Goal: Task Accomplishment & Management: Use online tool/utility

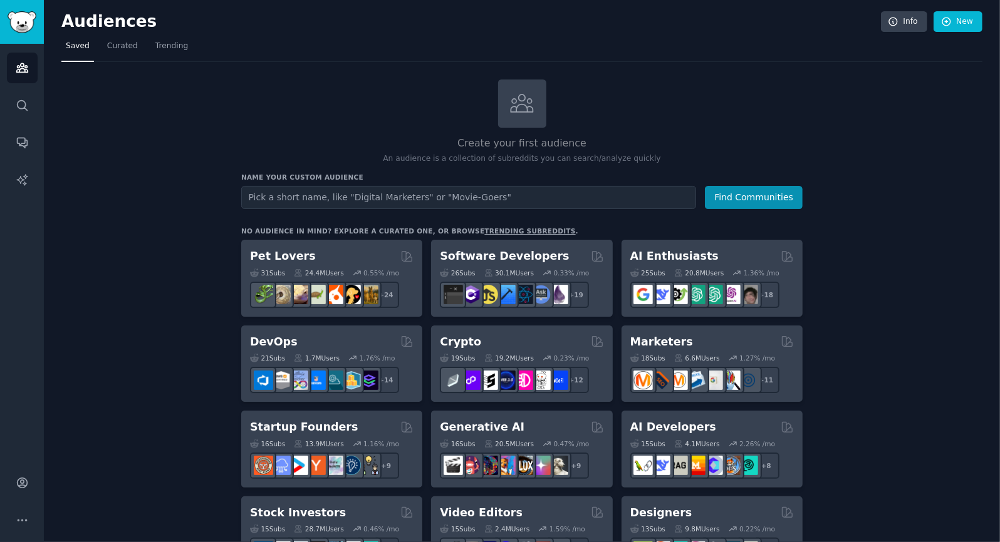
click at [286, 195] on input "text" at bounding box center [468, 197] width 455 height 23
click at [247, 195] on input "entrepreneurs" at bounding box center [468, 197] width 455 height 23
type input "no code entrepreneurs"
click at [705, 186] on button "Find Communities" at bounding box center [754, 197] width 98 height 23
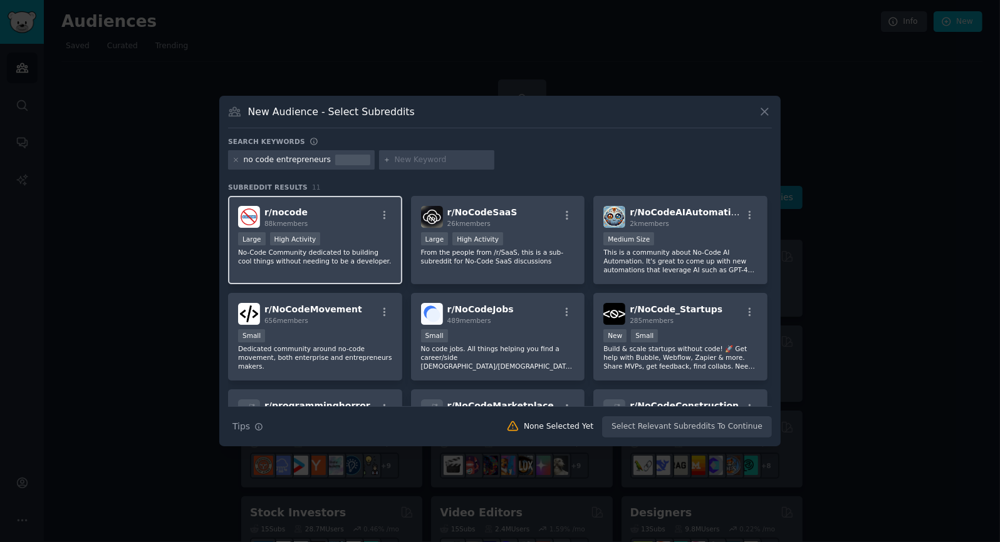
click at [338, 230] on div "r/ nocode 88k members >= 80th percentile for submissions / day Large High Activ…" at bounding box center [315, 240] width 174 height 88
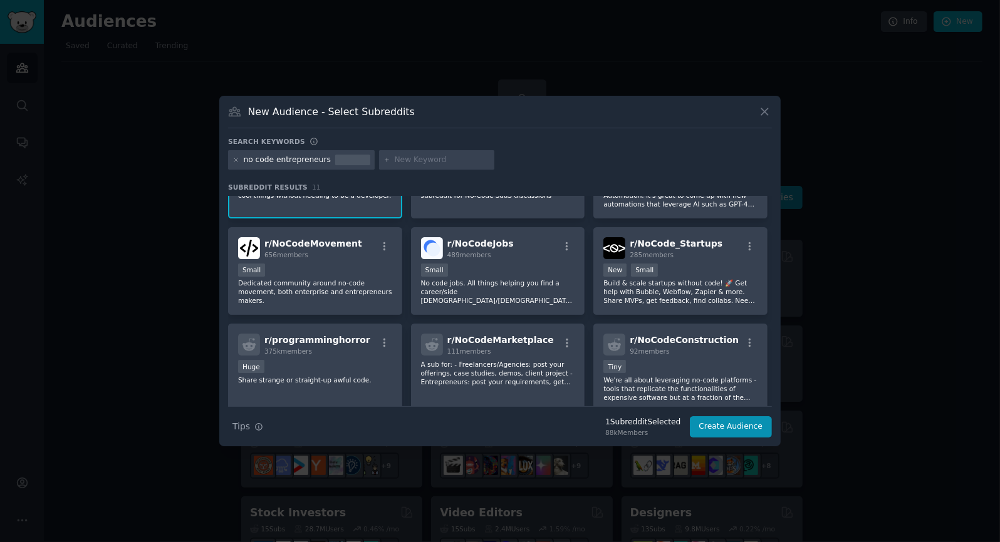
scroll to position [67, 0]
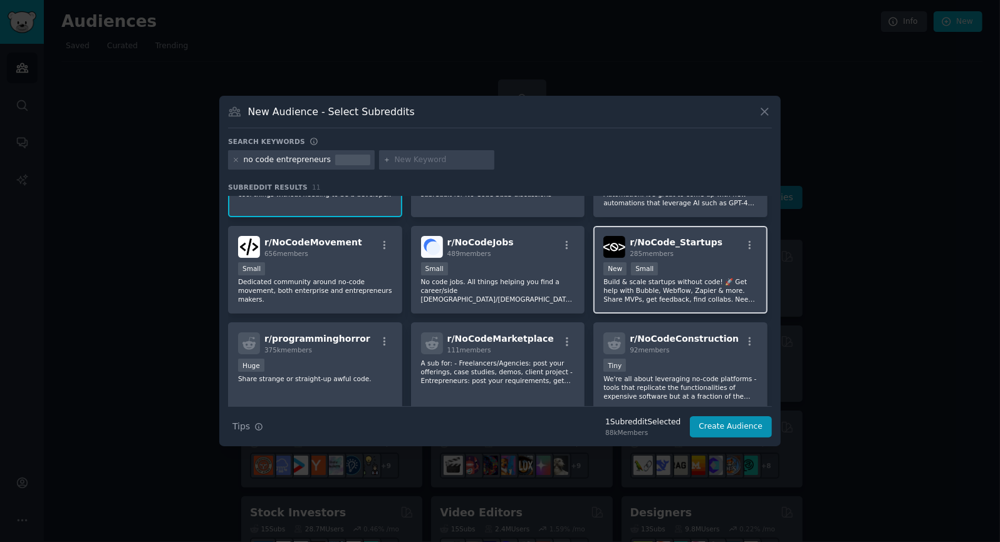
click at [680, 269] on div "New Small" at bounding box center [680, 270] width 154 height 16
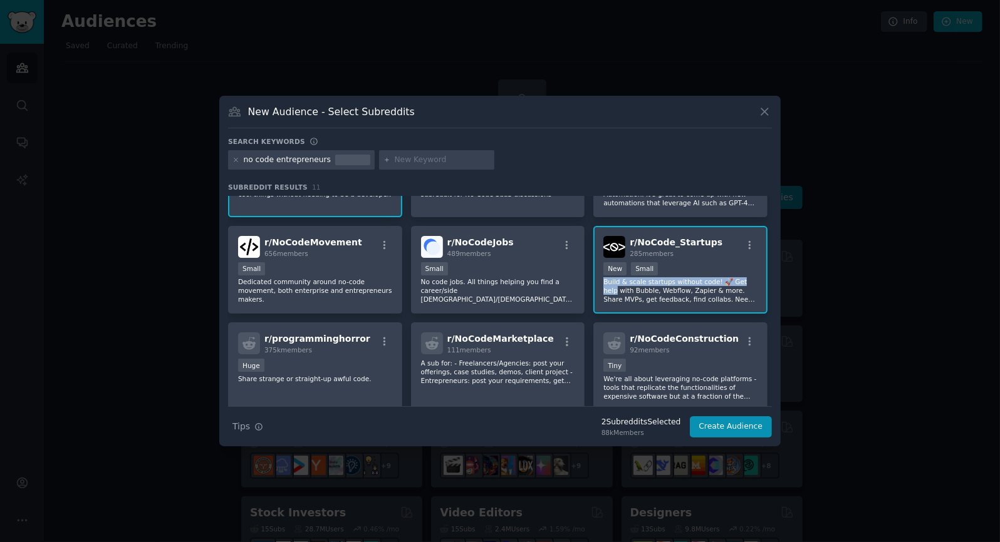
drag, startPoint x: 767, startPoint y: 264, endPoint x: 766, endPoint y: 284, distance: 20.1
click at [766, 284] on div "r/ nocode 88k members >= 80th percentile for submissions / day Large High Activ…" at bounding box center [500, 318] width 544 height 378
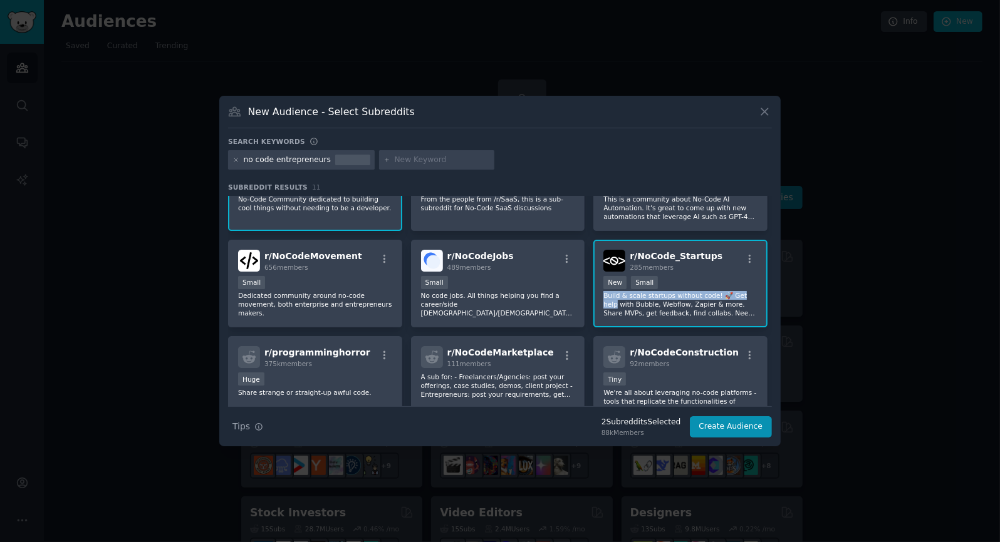
scroll to position [0, 0]
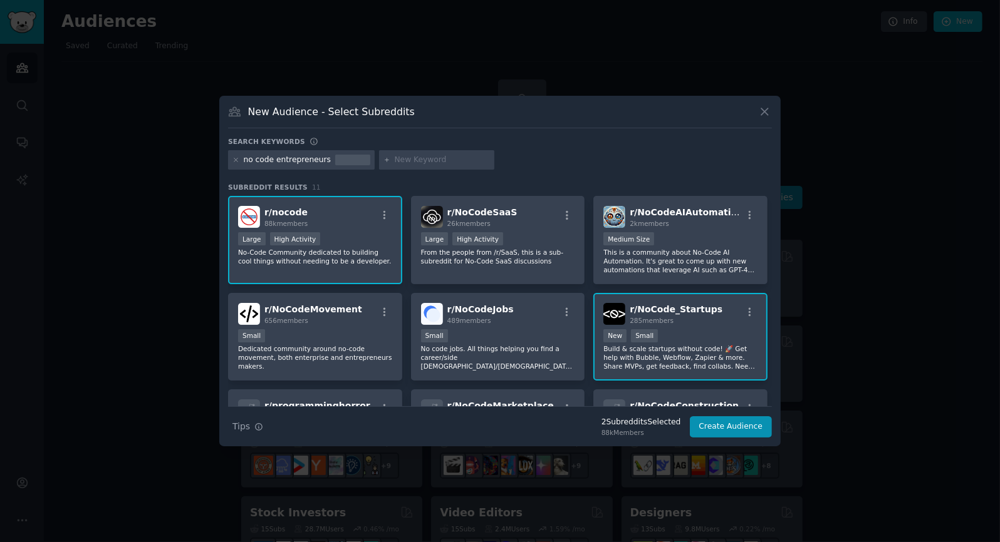
click at [415, 158] on input "text" at bounding box center [442, 160] width 95 height 11
type input "work from home"
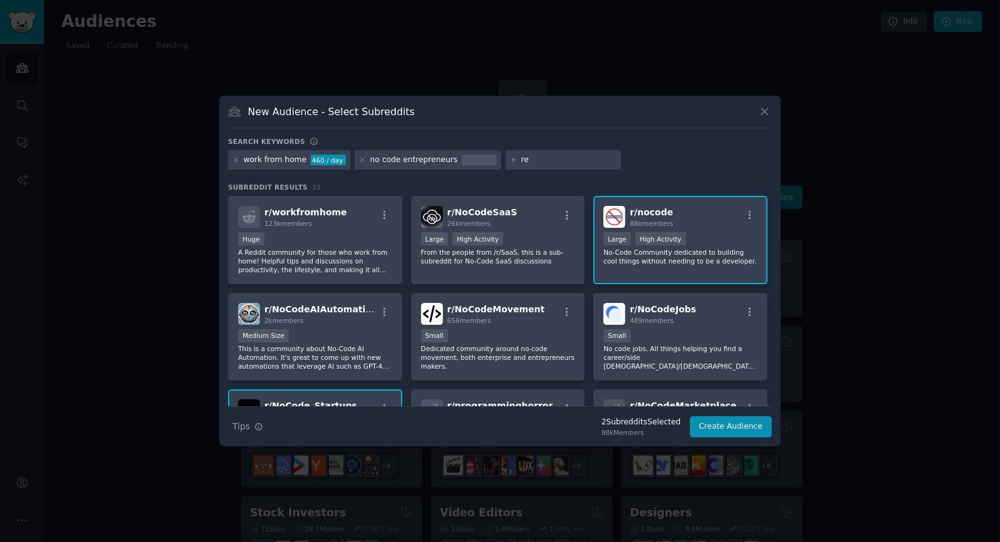
type input "r"
click at [690, 333] on div "Small" at bounding box center [680, 337] width 154 height 16
drag, startPoint x: 768, startPoint y: 225, endPoint x: 765, endPoint y: 243, distance: 17.8
click at [765, 243] on div "r/ workfromhome 123k members Huge A Reddit community for those who work from ho…" at bounding box center [500, 385] width 544 height 378
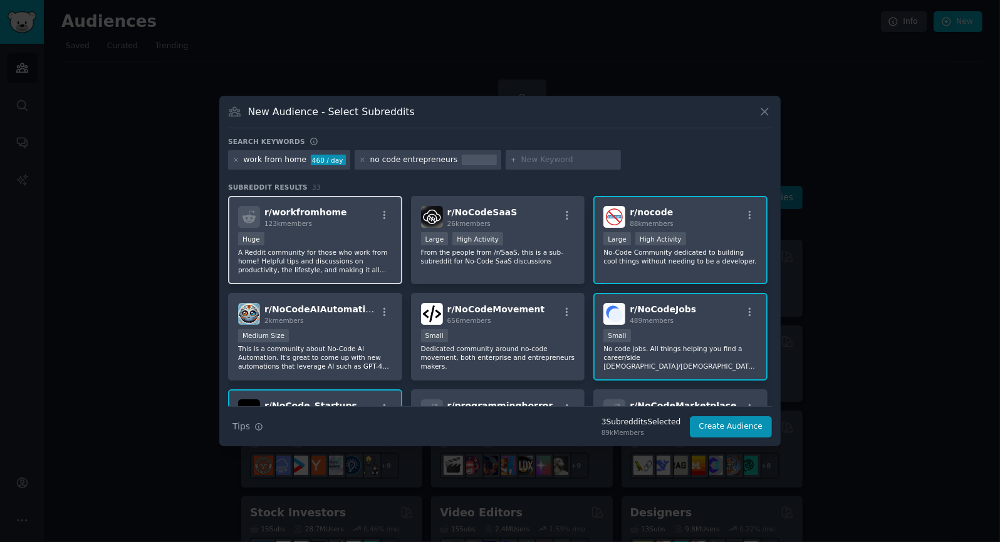
click at [330, 261] on p "A Reddit community for those who work from home! Helpful tips and discussions o…" at bounding box center [315, 261] width 154 height 26
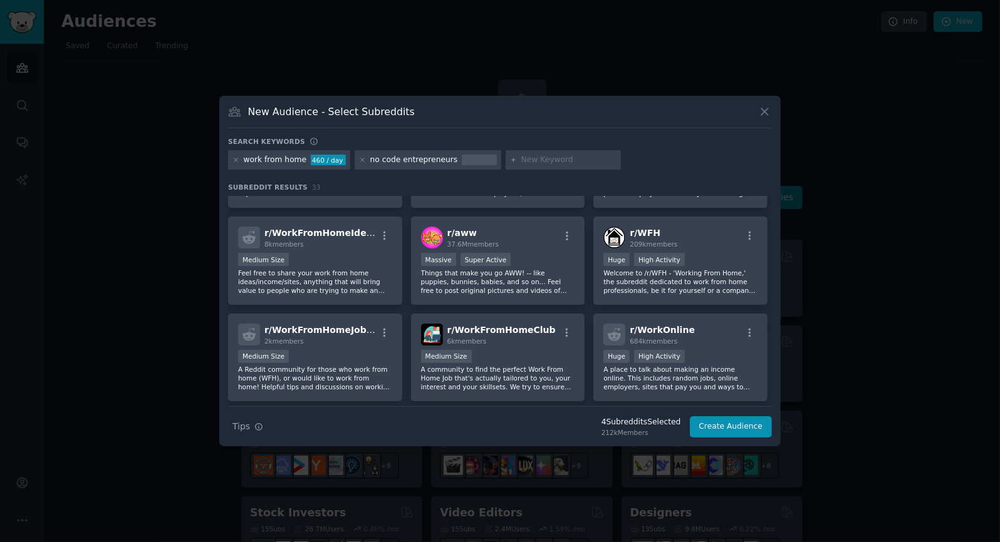
scroll to position [371, 0]
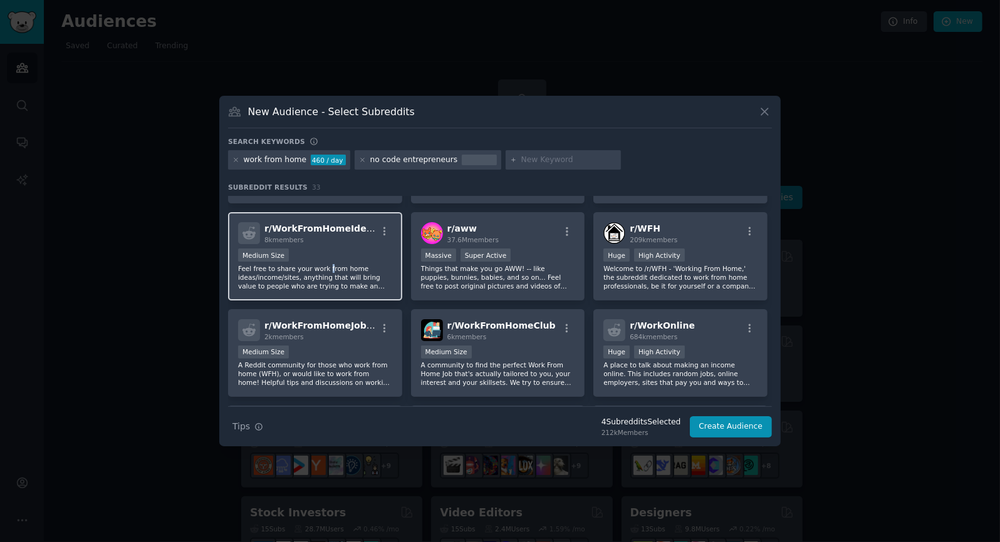
click at [322, 271] on p "Feel free to share your work from home ideas/income/sites, anything that will b…" at bounding box center [315, 277] width 154 height 26
click at [522, 157] on input "text" at bounding box center [568, 160] width 95 height 11
click at [525, 160] on input "text" at bounding box center [568, 160] width 95 height 11
type input "app builders"
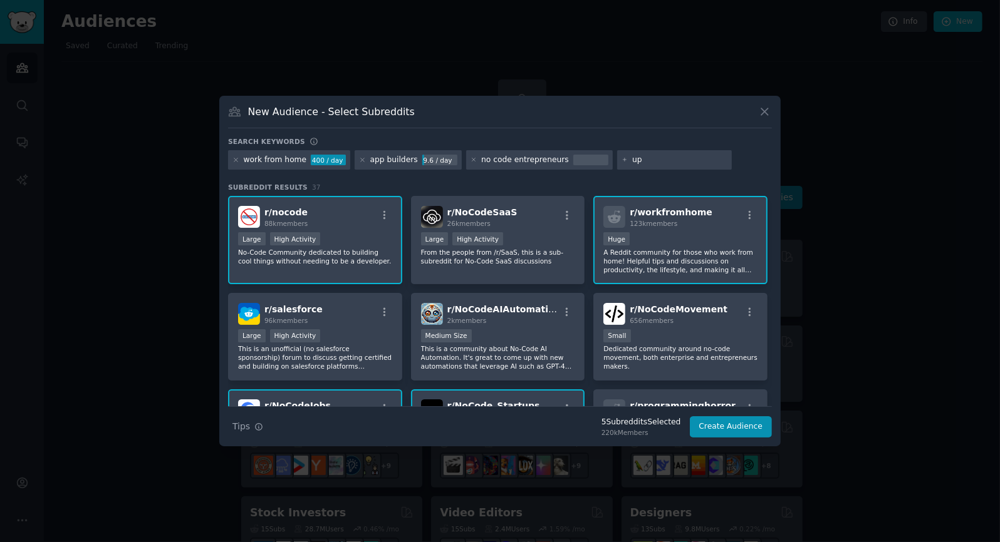
type input "u"
click at [632, 160] on input "text" at bounding box center [679, 160] width 95 height 11
type input "upwork"
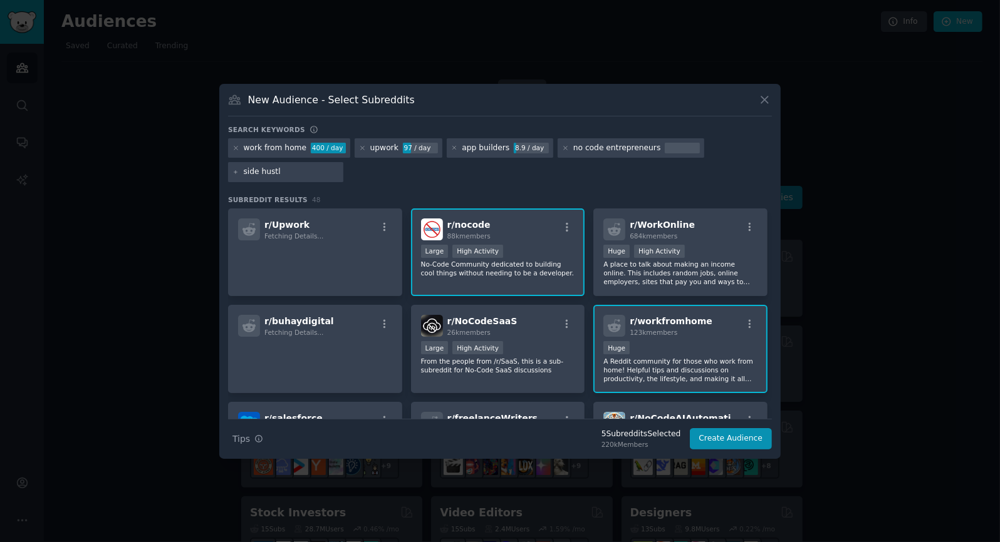
type input "side hustle"
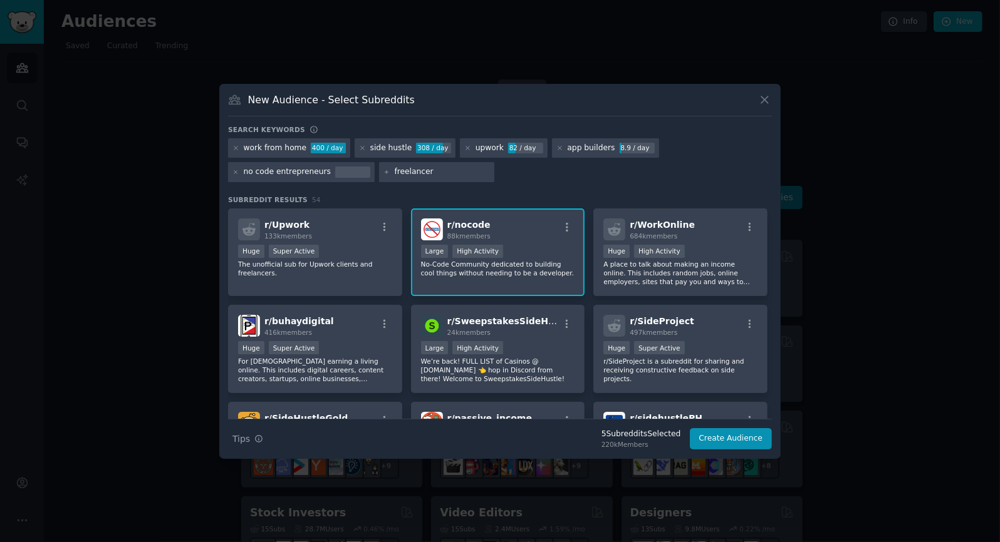
type input "freelancers"
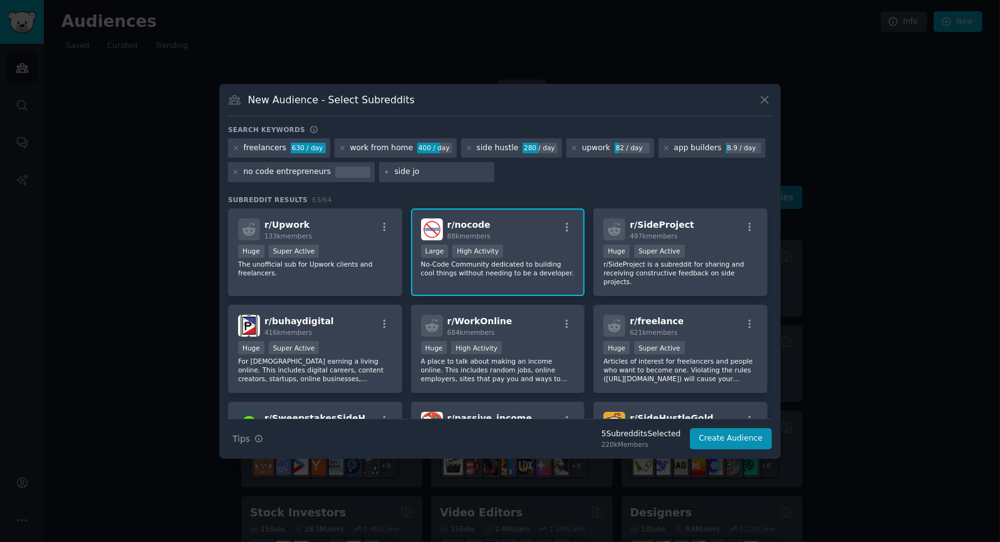
type input "side job"
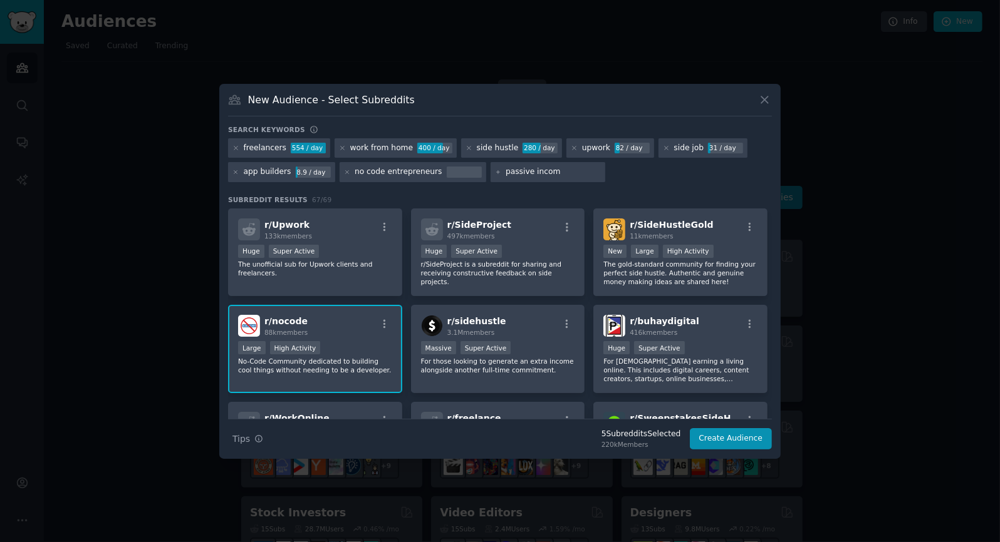
type input "passive income"
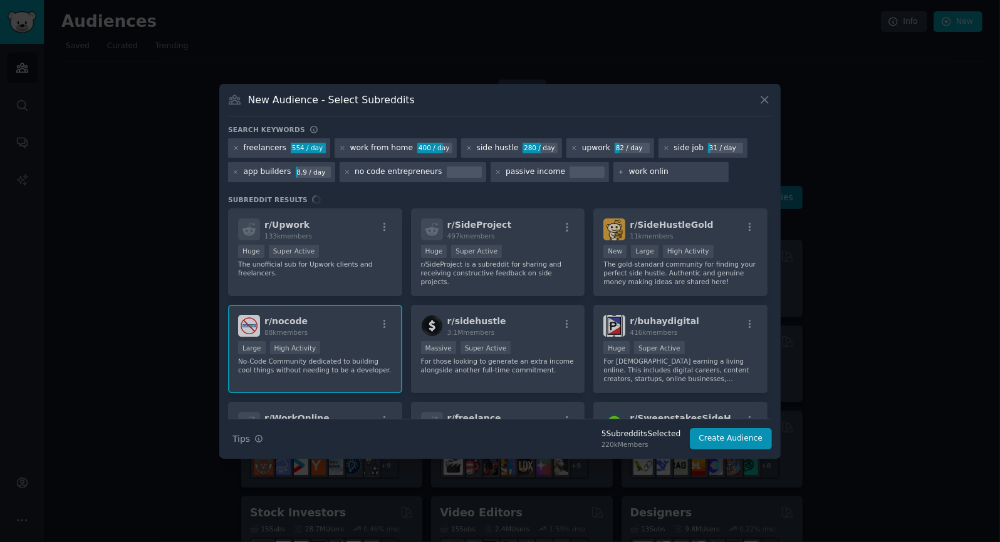
type input "work online"
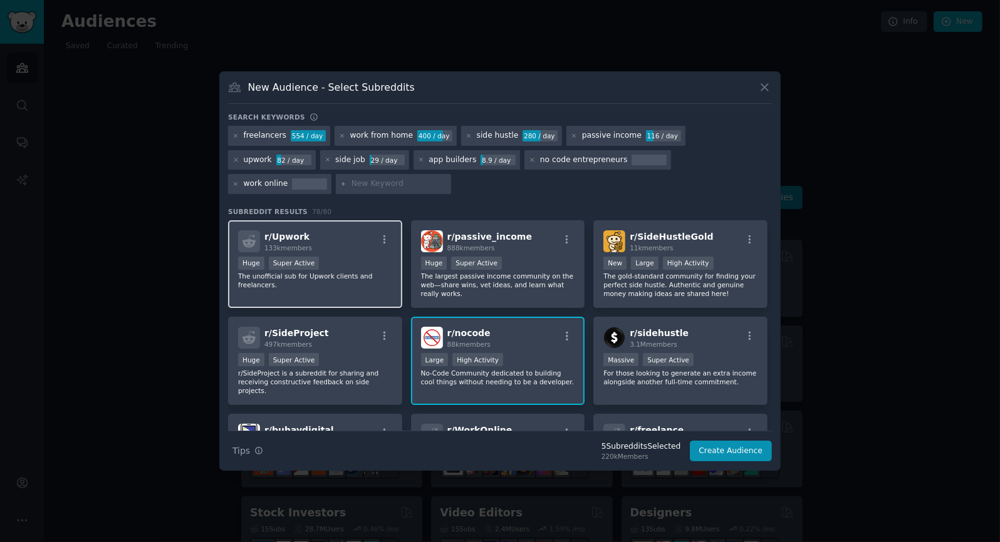
click at [376, 267] on div "Huge Super Active" at bounding box center [315, 265] width 154 height 16
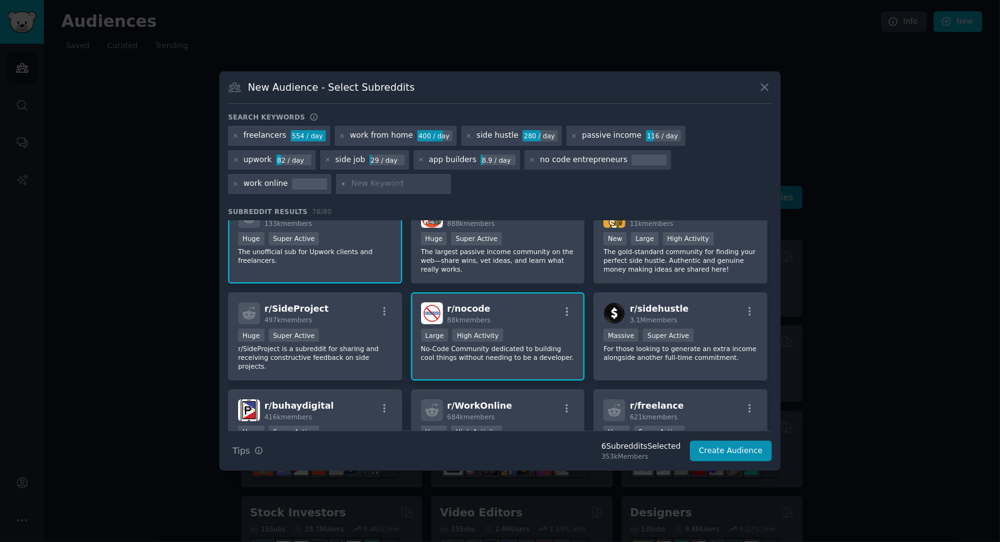
scroll to position [48, 0]
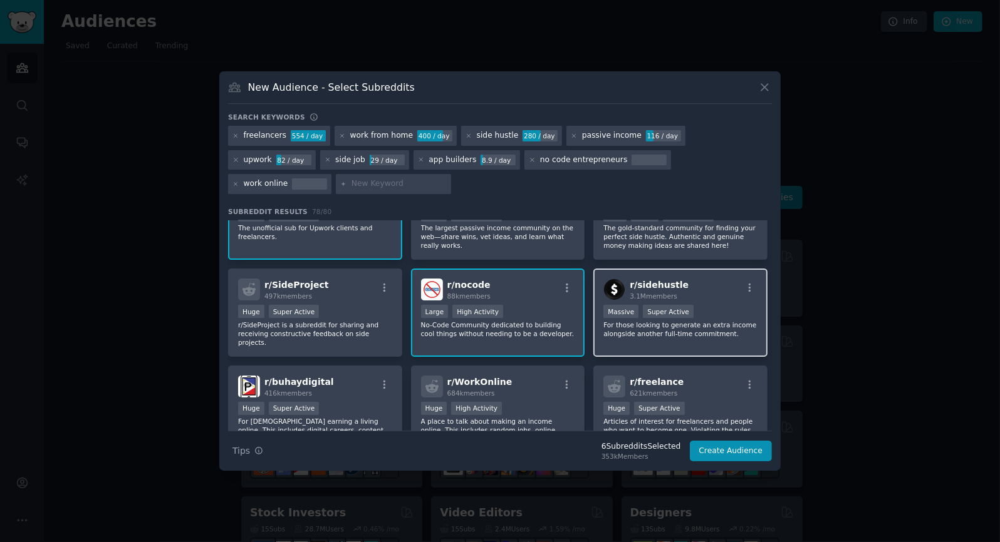
click at [693, 291] on div "r/ sidehustle 3.1M members" at bounding box center [680, 290] width 154 height 22
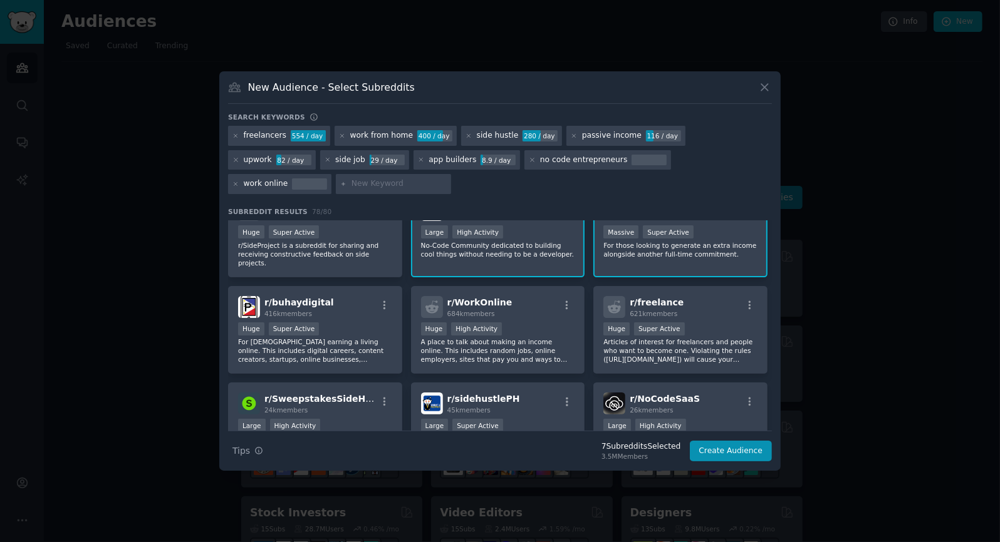
scroll to position [128, 0]
click at [513, 301] on div "r/ WorkOnline 684k members" at bounding box center [498, 307] width 154 height 22
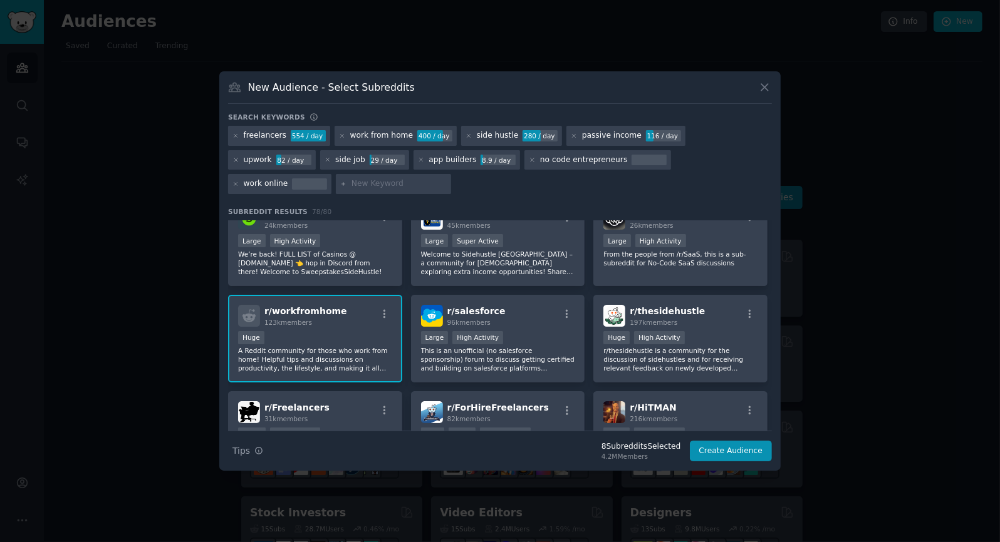
scroll to position [319, 0]
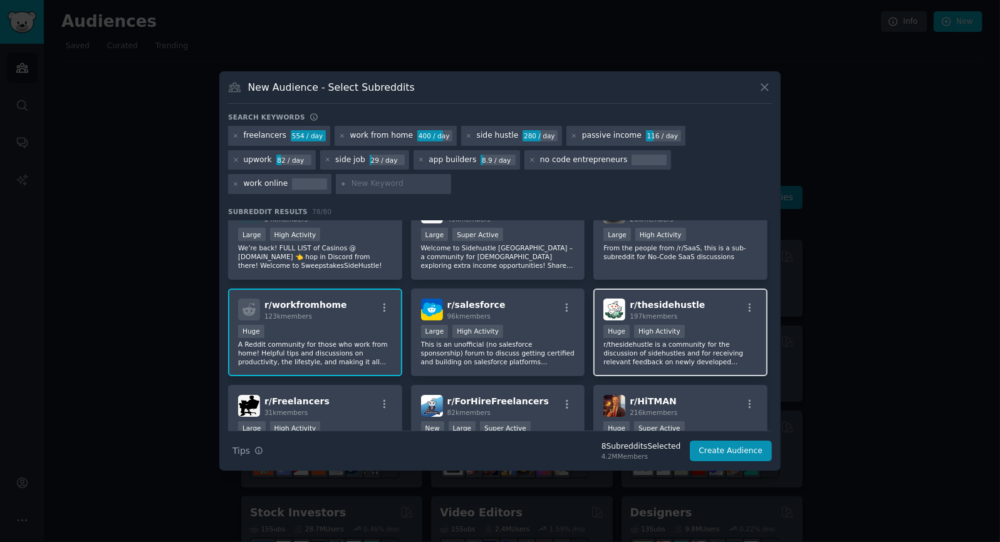
click at [722, 311] on div "r/ thesidehustle 197k members Huge High Activity r/thesidehustle is a community…" at bounding box center [680, 333] width 174 height 88
click at [349, 306] on div "r/ workfromhome 123k members" at bounding box center [315, 310] width 154 height 22
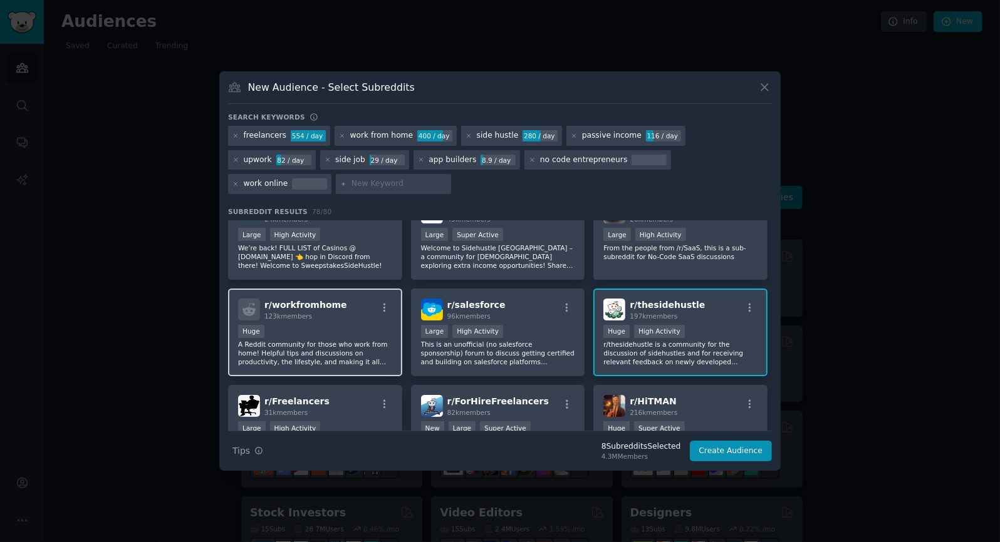
click at [352, 304] on div "r/ workfromhome 123k members" at bounding box center [315, 310] width 154 height 22
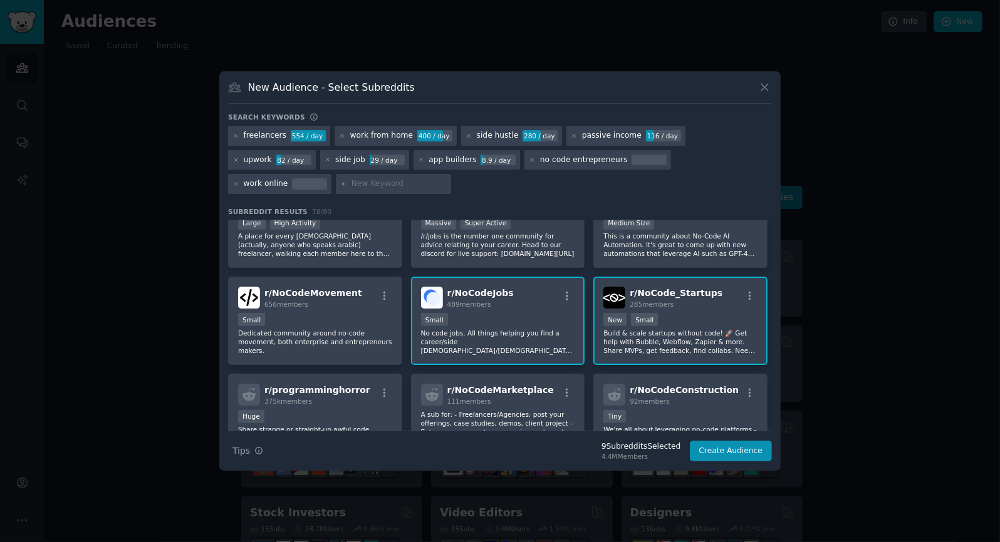
scroll to position [817, 0]
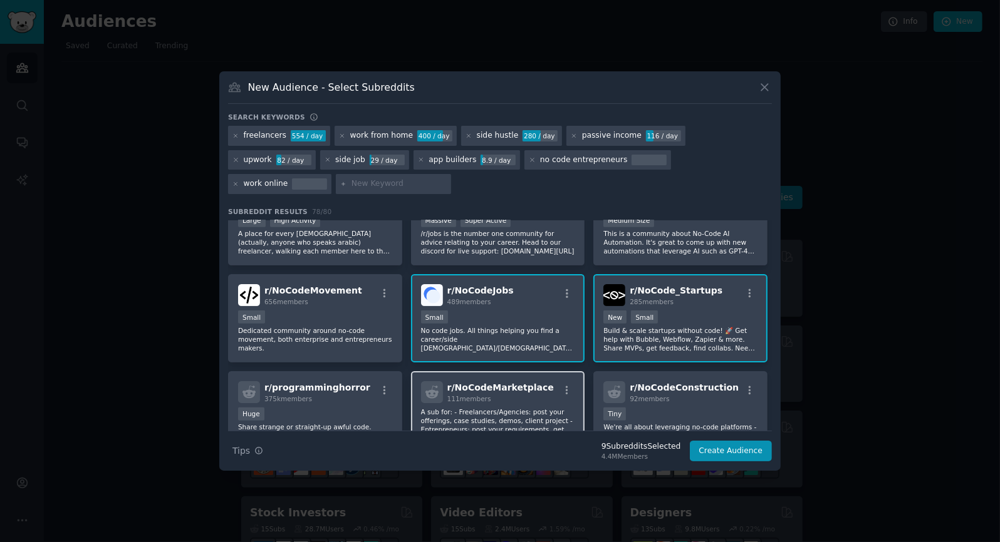
click at [535, 381] on div "r/ NoCodeMarketplace 111 members" at bounding box center [498, 392] width 154 height 22
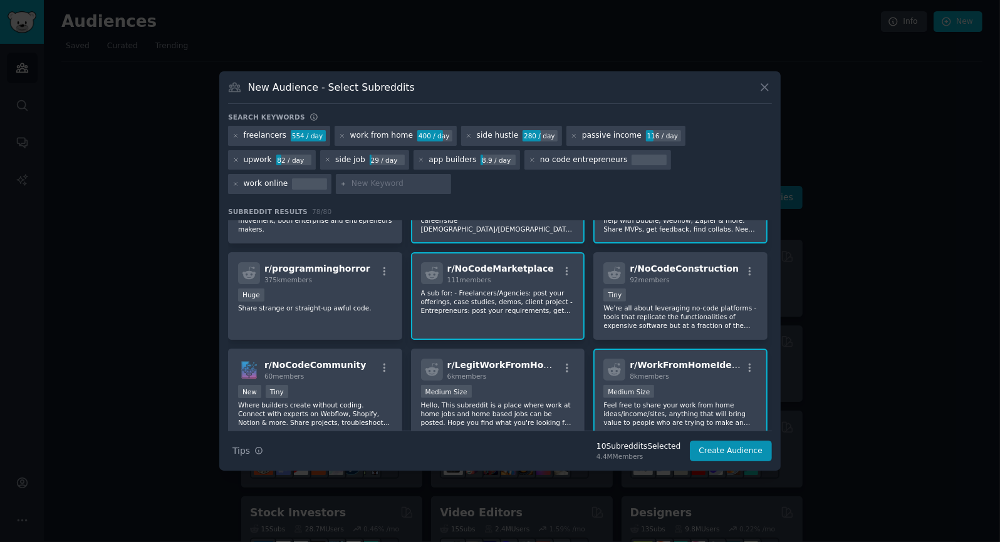
scroll to position [938, 0]
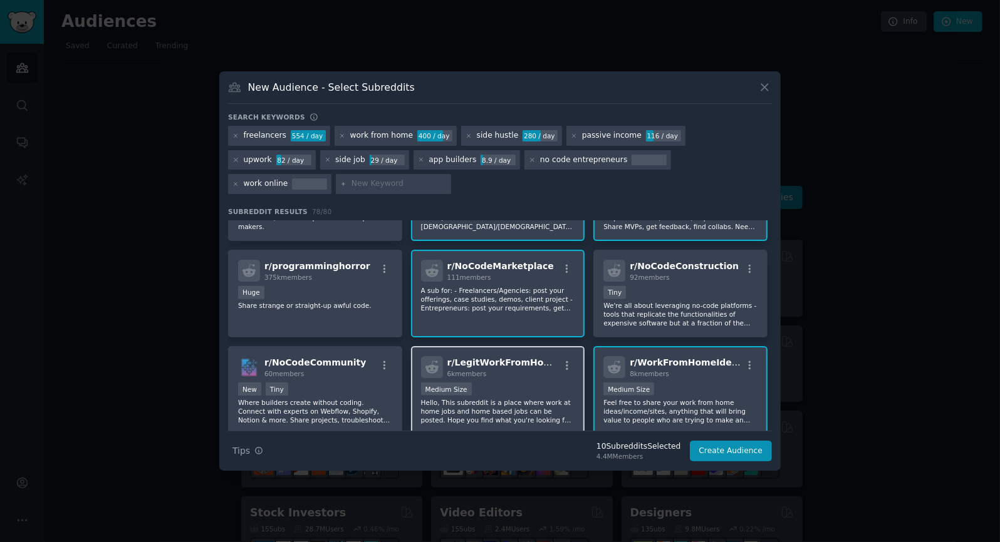
click at [511, 370] on div "6k members" at bounding box center [503, 374] width 112 height 9
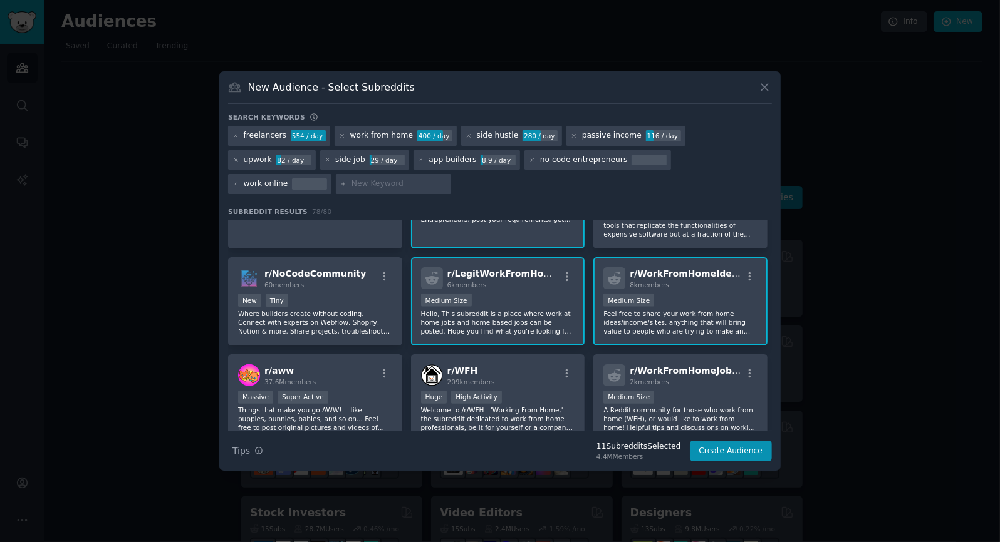
scroll to position [1035, 0]
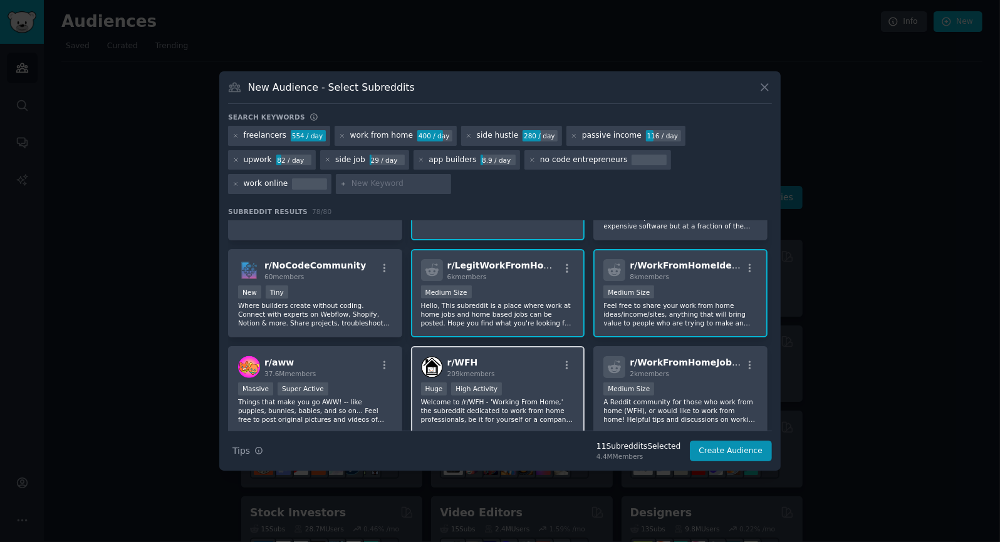
click at [536, 356] on div "r/ WFH 209k members" at bounding box center [498, 367] width 154 height 22
click at [708, 360] on div "r/ WorkFromHomeJobsUSA 2k members 1000 - 10,000 members Medium Size A Reddit co…" at bounding box center [680, 390] width 174 height 88
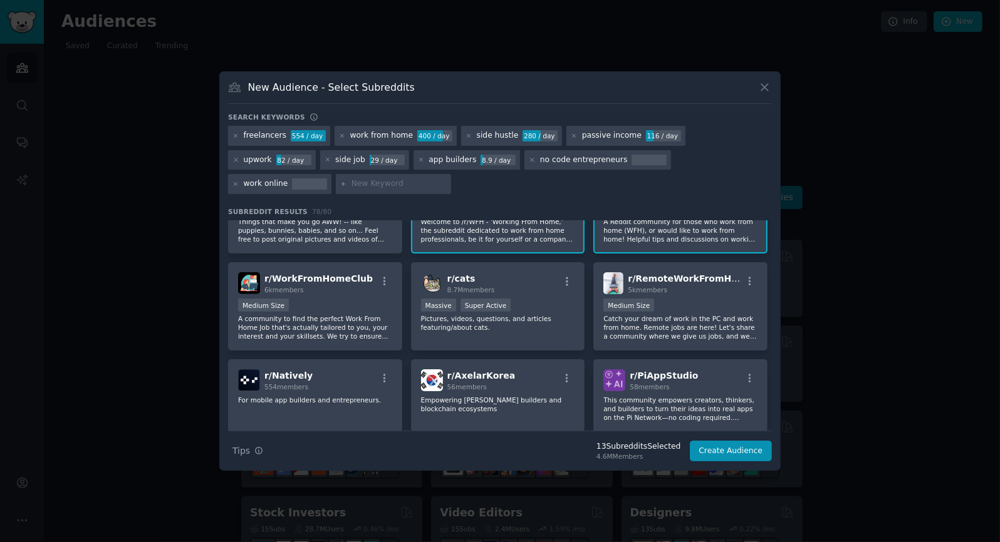
scroll to position [1219, 0]
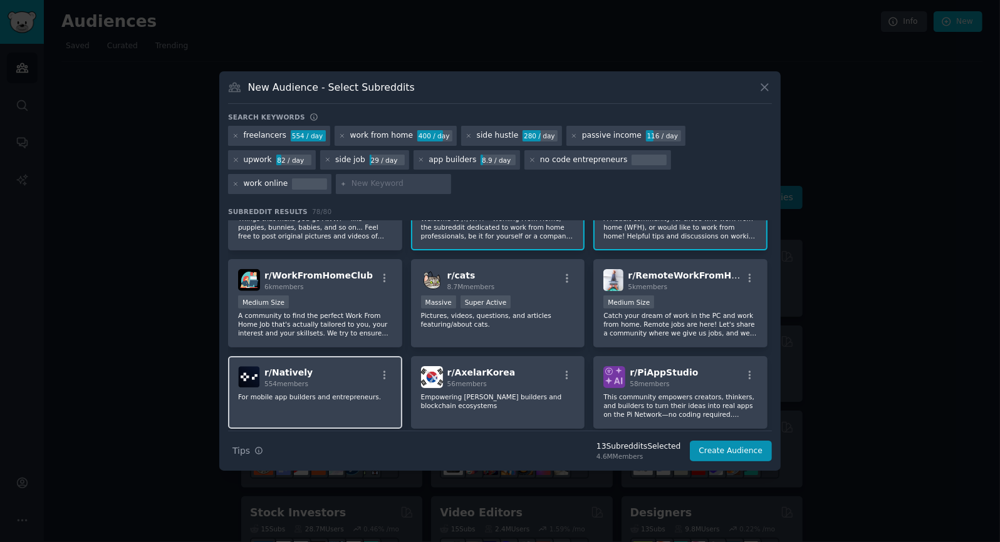
click at [337, 366] on div "r/ Natively 554 members" at bounding box center [315, 377] width 154 height 22
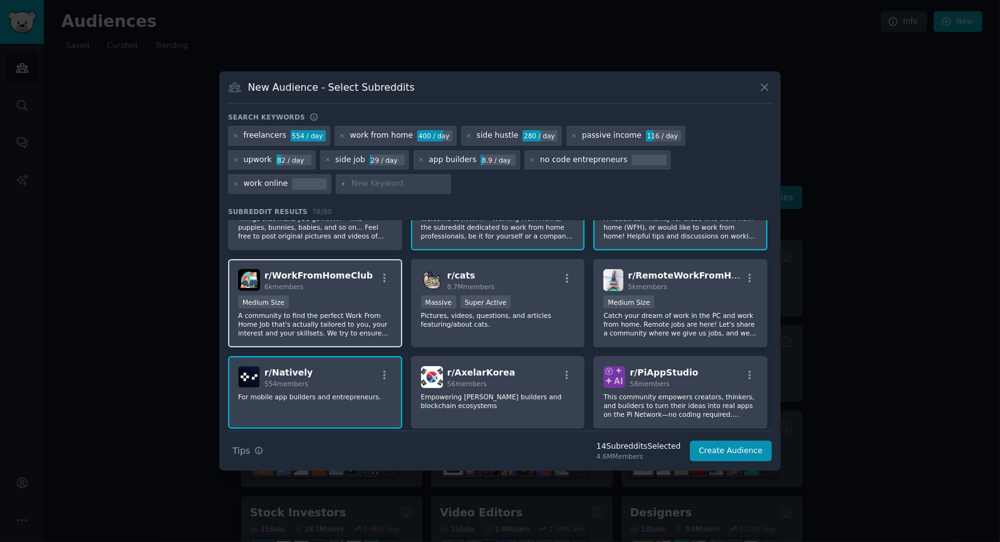
click at [357, 271] on div "r/ WorkFromHomeClub 6k members" at bounding box center [315, 280] width 154 height 22
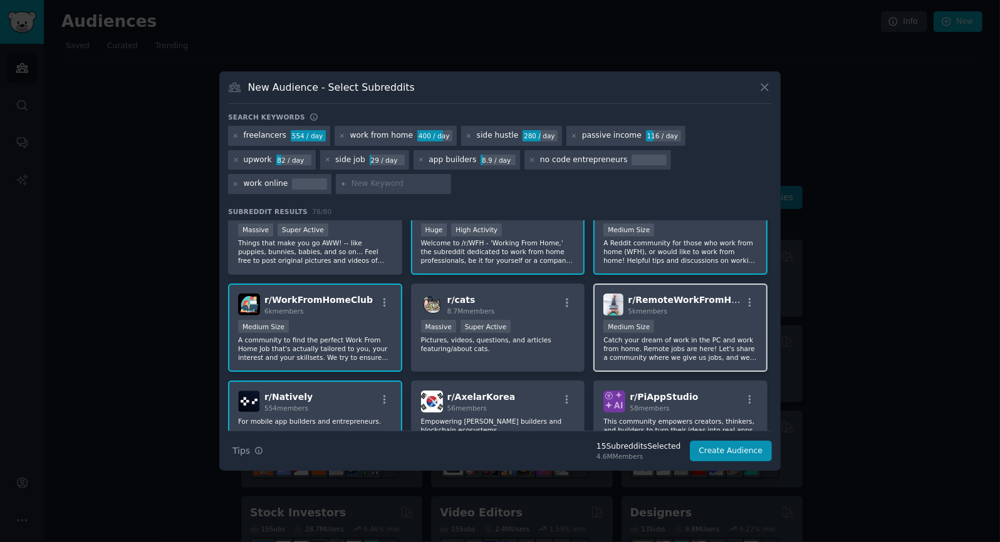
click at [718, 320] on div "Medium Size" at bounding box center [680, 328] width 154 height 16
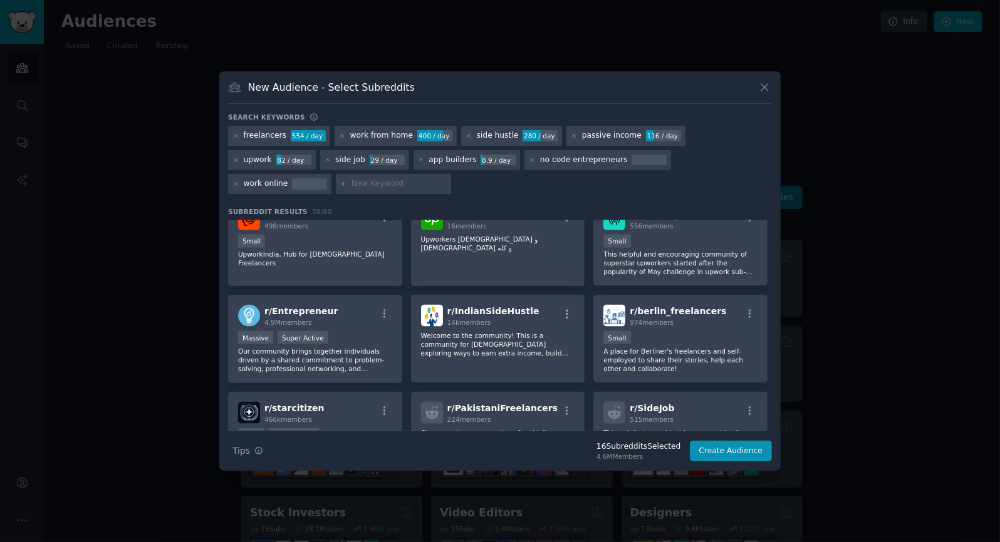
scroll to position [1684, 0]
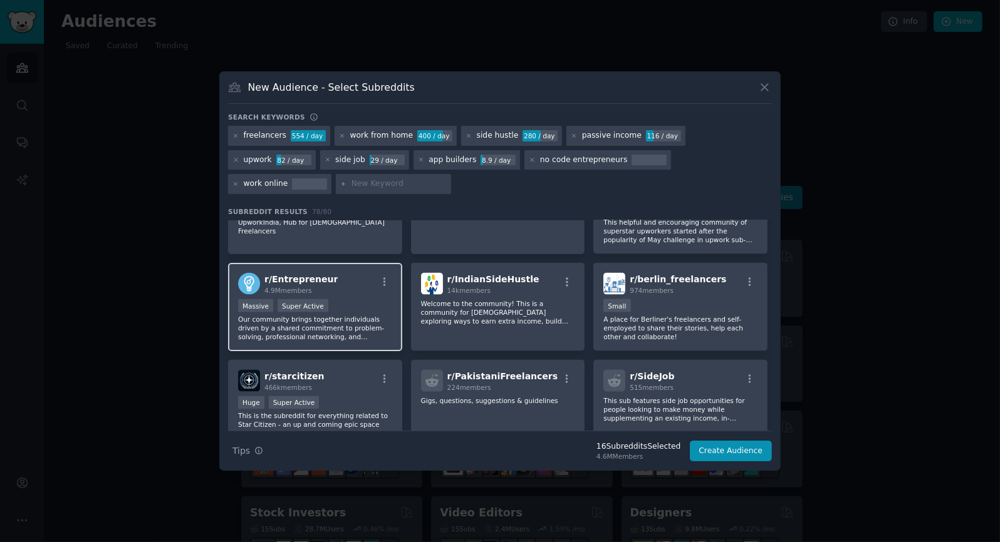
click at [337, 273] on div "r/ Entrepreneur 4.9M members" at bounding box center [315, 284] width 154 height 22
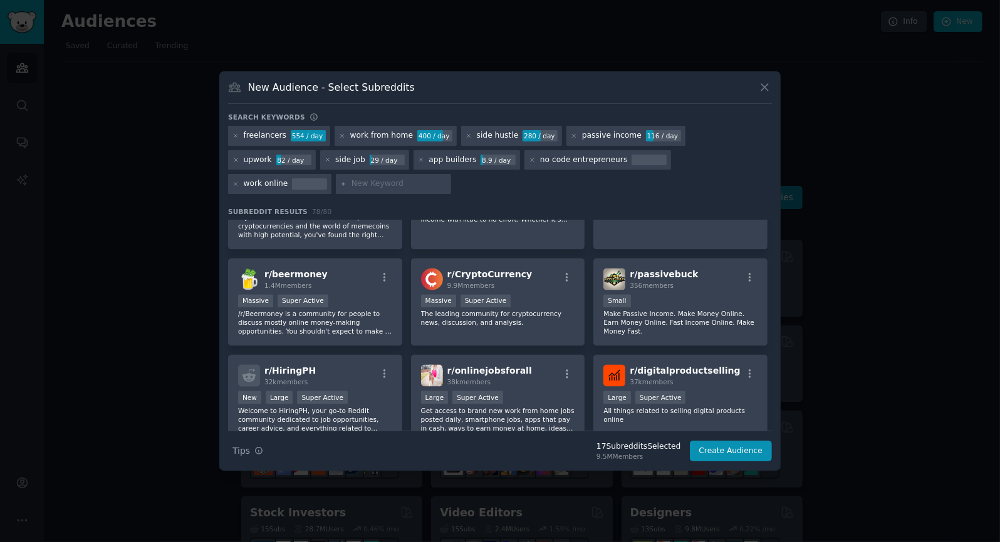
scroll to position [2200, 0]
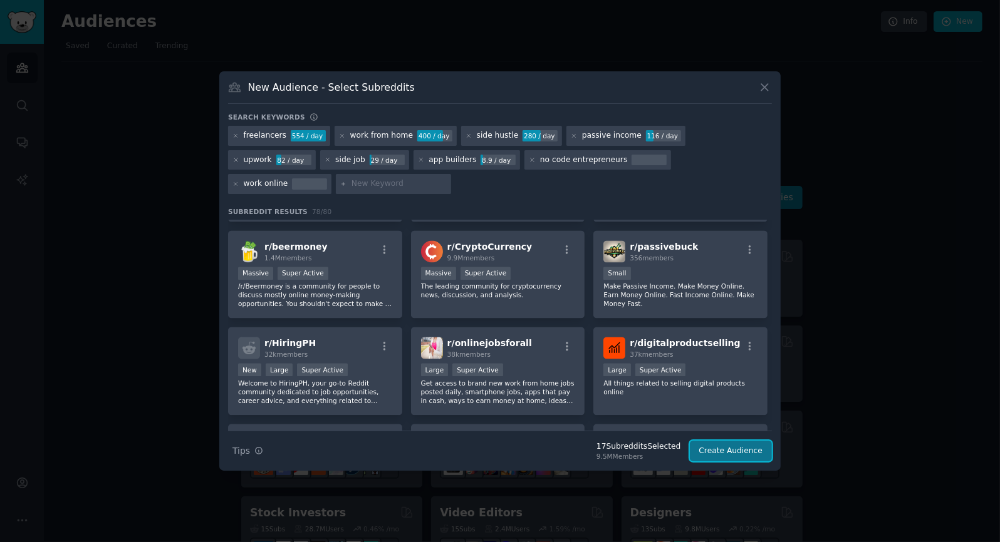
click at [727, 453] on button "Create Audience" at bounding box center [731, 451] width 83 height 21
